Goal: Task Accomplishment & Management: Complete application form

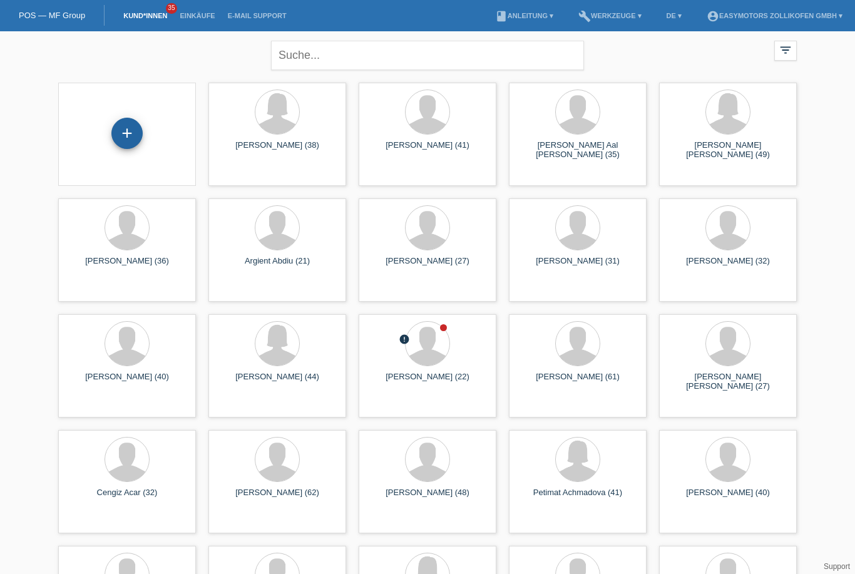
click at [129, 130] on div "+" at bounding box center [127, 133] width 30 height 21
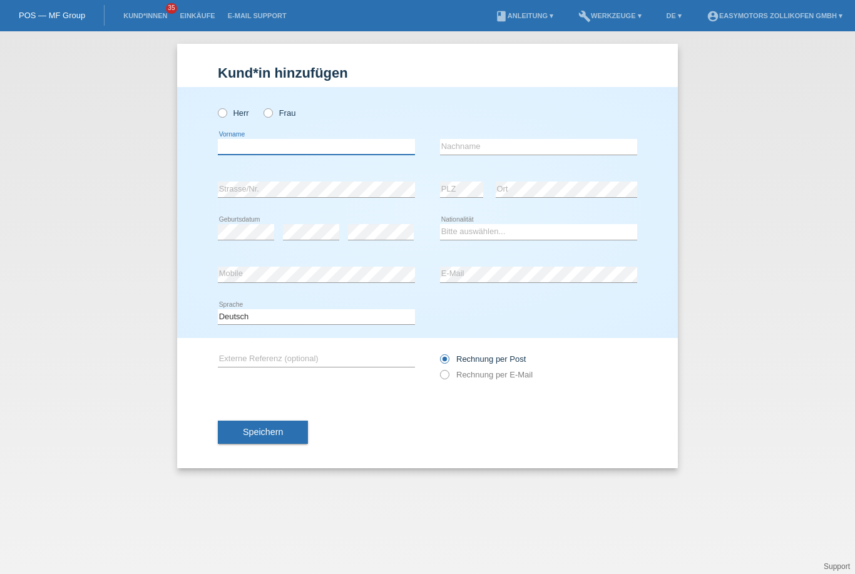
click at [287, 143] on input "text" at bounding box center [316, 147] width 197 height 16
type input "Hermon"
type input "Zeru"
click at [490, 238] on select "Bitte auswählen... Schweiz Deutschland Liechtenstein Österreich ------------ Af…" at bounding box center [538, 231] width 197 height 15
select select "ER"
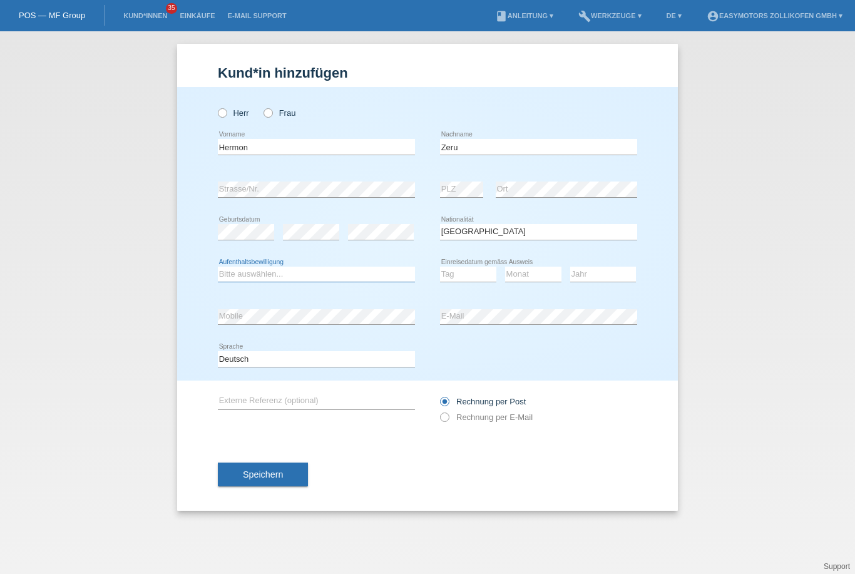
click at [295, 282] on select "Bitte auswählen... C B B - Flüchtlingsstatus Andere" at bounding box center [316, 274] width 197 height 15
select select "C"
click at [455, 281] on select "Tag 01 02 03 04 05 06 07 08 09 10 11" at bounding box center [468, 274] width 56 height 15
select select "19"
click at [537, 272] on select "Monat 01 02 03 04 05 06 07 08 09 10 11" at bounding box center [533, 274] width 56 height 15
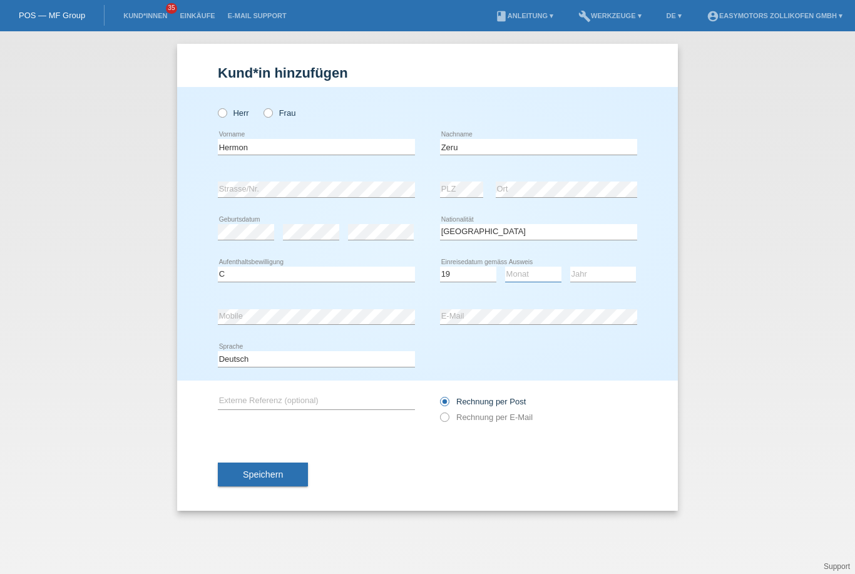
select select "11"
click at [605, 282] on select "Jahr 2025 2024 2023 2022 2021 2020 2019 2018 2017 2016 2015 2014 2013 2012 2011…" at bounding box center [603, 274] width 66 height 15
select select "2006"
click at [518, 302] on div "error E-Mail" at bounding box center [538, 316] width 197 height 43
click at [274, 478] on span "Speichern" at bounding box center [263, 475] width 40 height 10
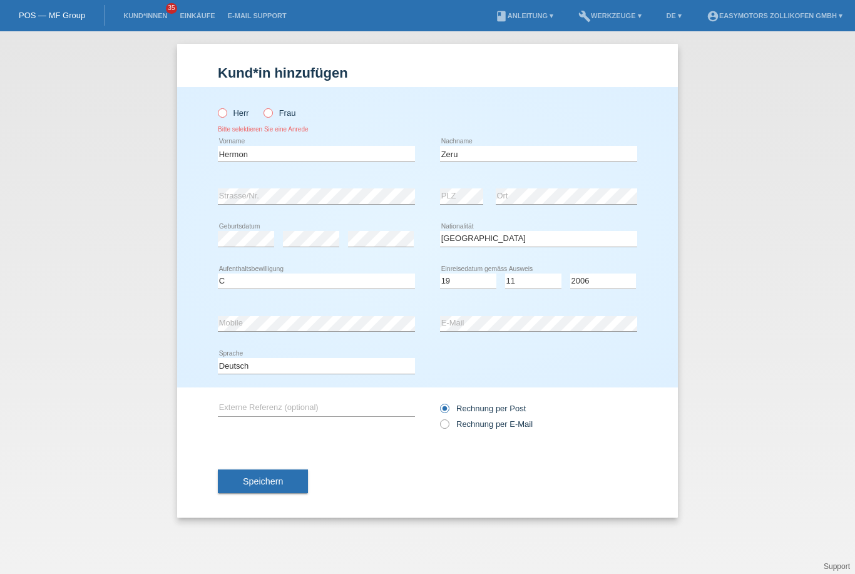
click at [218, 109] on input "Herr" at bounding box center [222, 112] width 8 height 8
radio input "true"
click at [240, 493] on button "Speichern" at bounding box center [263, 482] width 90 height 24
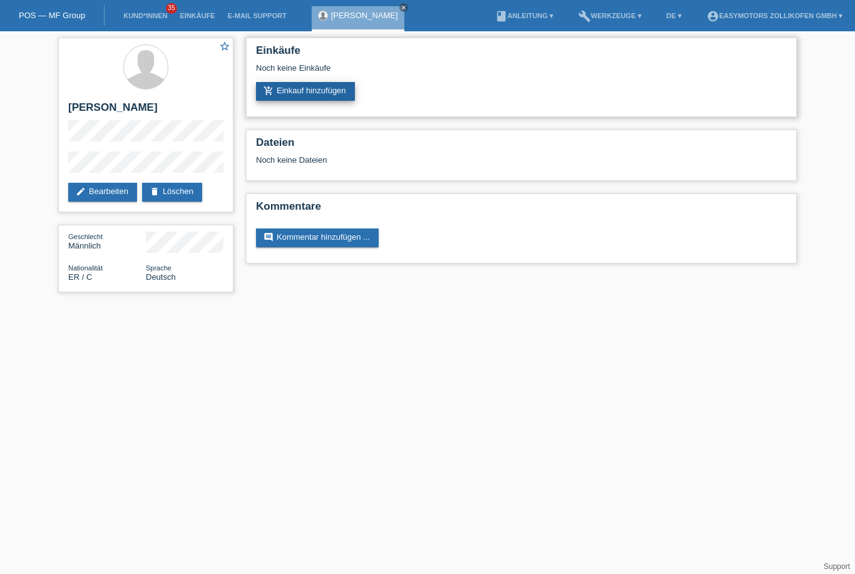
click at [295, 101] on link "add_shopping_cart Einkauf hinzufügen" at bounding box center [305, 91] width 99 height 19
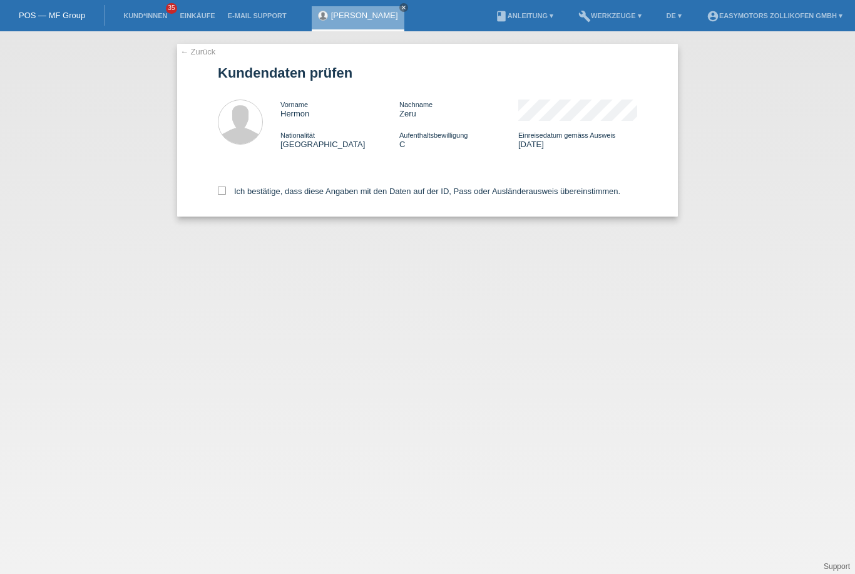
click at [212, 201] on div "← Zurück Kundendaten prüfen Vorname Hermon Nachname Zeru Nationalität Eritrea A…" at bounding box center [427, 130] width 501 height 173
click at [218, 190] on icon at bounding box center [222, 191] width 8 height 8
click at [218, 190] on input "Ich bestätige, dass diese Angaben mit den Daten auf der ID, Pass oder Ausländer…" at bounding box center [222, 191] width 8 height 8
checkbox input "true"
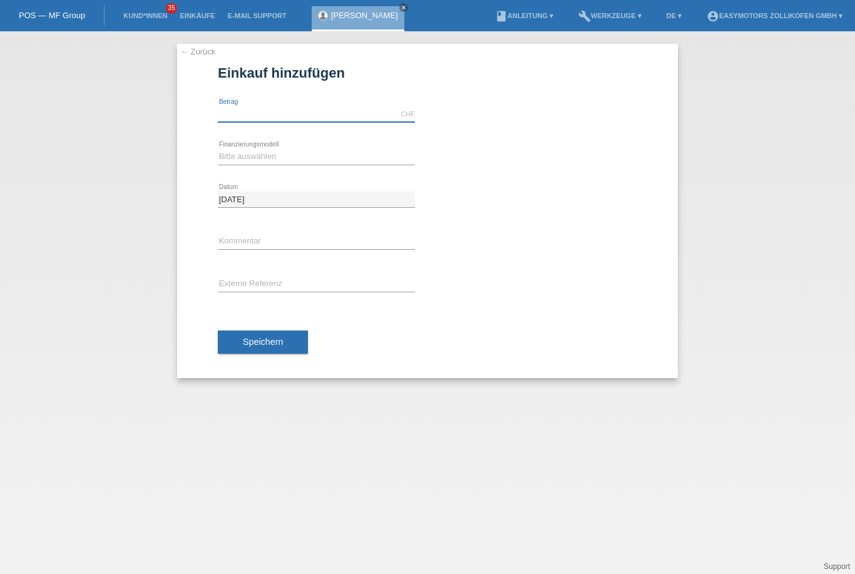
click at [272, 118] on input "text" at bounding box center [316, 114] width 197 height 16
click at [293, 143] on div "Bitte auswählen Fixe Raten Kauf auf Rechnung mit Teilzahlungsoption error Finan…" at bounding box center [316, 157] width 197 height 43
type input "6490.00"
click at [279, 143] on div "Bitte auswählen Fixe Raten Kauf auf Rechnung mit Teilzahlungsoption error Finan…" at bounding box center [316, 157] width 197 height 43
click at [284, 145] on div "Bitte auswählen Fixe Raten Kauf auf Rechnung mit Teilzahlungsoption error Finan…" at bounding box center [316, 157] width 197 height 43
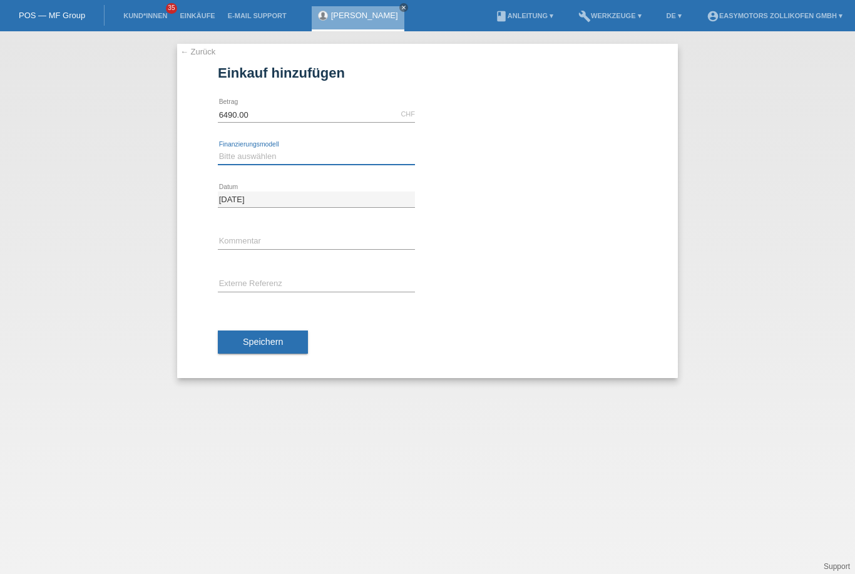
click at [285, 157] on select "Bitte auswählen Fixe Raten Kauf auf Rechnung mit Teilzahlungsoption" at bounding box center [316, 156] width 197 height 15
click at [295, 160] on select "Bitte auswählen Fixe Raten Kauf auf Rechnung mit Teilzahlungsoption" at bounding box center [316, 156] width 197 height 15
select select "67"
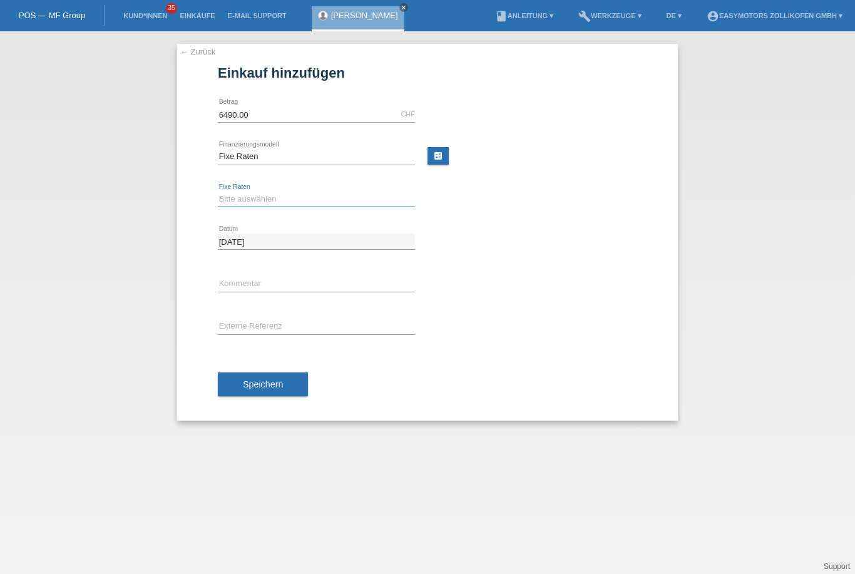
click at [270, 198] on select "Bitte auswählen 12 Raten 24 Raten 36 Raten 48 Raten" at bounding box center [316, 199] width 197 height 15
select select "136"
click at [257, 373] on button "Speichern" at bounding box center [263, 385] width 90 height 24
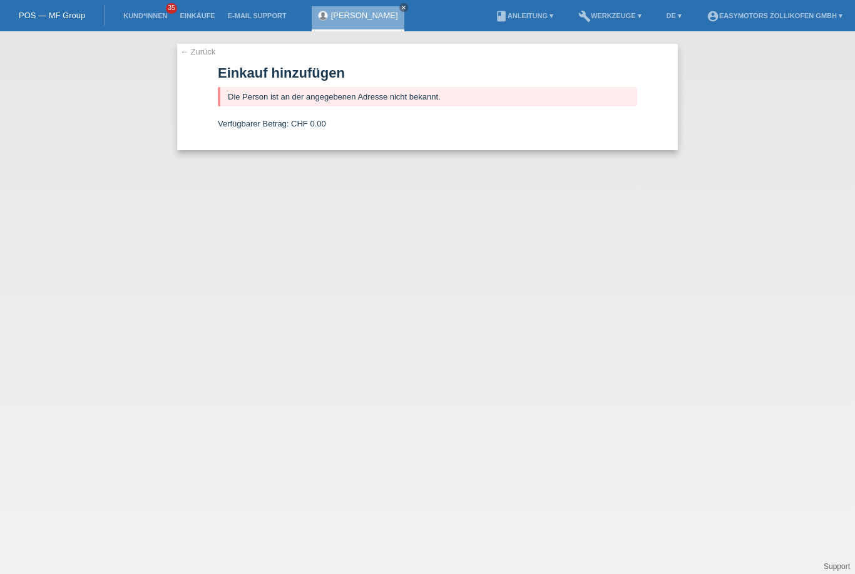
click at [349, 14] on link "[PERSON_NAME]" at bounding box center [364, 15] width 67 height 9
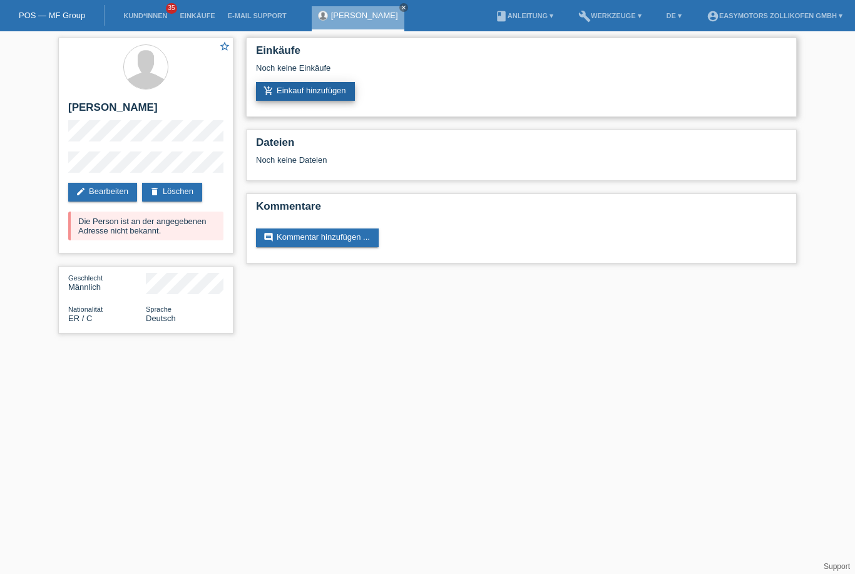
click at [307, 101] on link "add_shopping_cart Einkauf hinzufügen" at bounding box center [305, 91] width 99 height 19
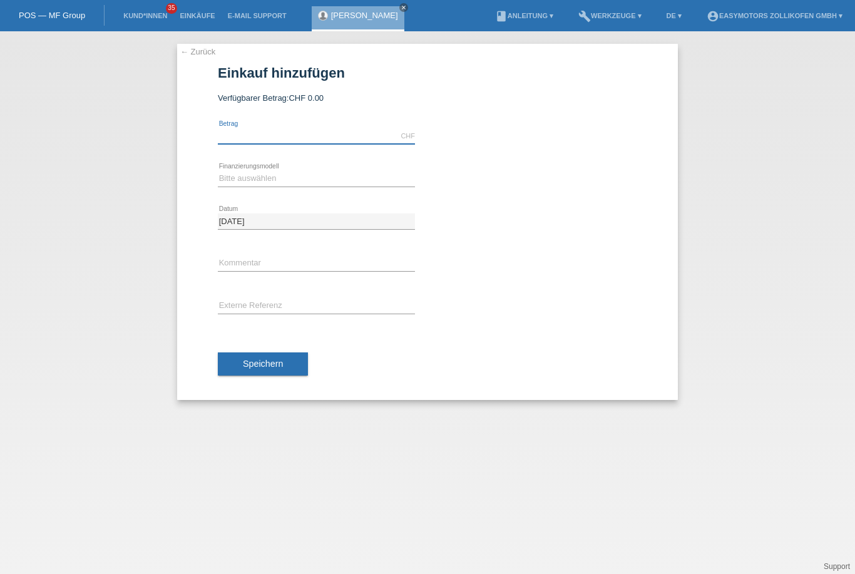
click at [303, 134] on input "text" at bounding box center [316, 136] width 197 height 16
click at [317, 179] on select "Bitte auswählen Fixe Raten Kauf auf Rechnung mit Teilzahlungsoption" at bounding box center [316, 178] width 197 height 15
type input "6490.00"
select select "68"
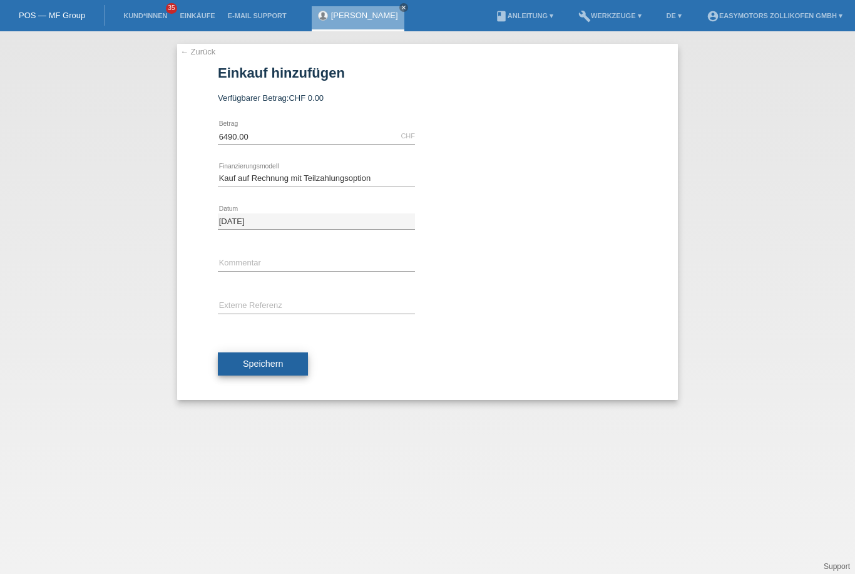
click at [257, 369] on span "Speichern" at bounding box center [263, 364] width 40 height 10
